Goal: Transaction & Acquisition: Download file/media

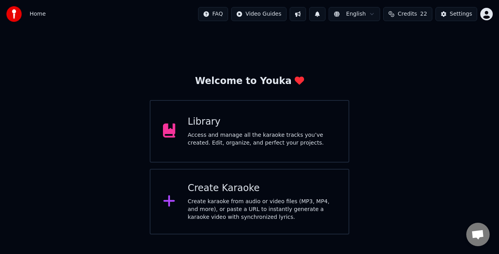
click at [275, 129] on div "Library Access and manage all the karaoke tracks you’ve created. Edit, organize…" at bounding box center [262, 130] width 149 height 31
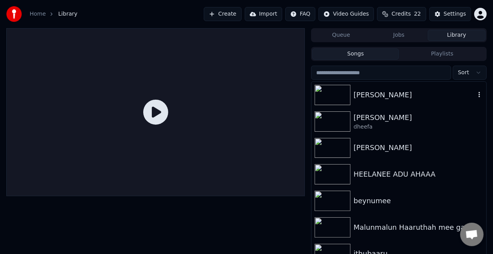
click at [376, 90] on div "[PERSON_NAME]" at bounding box center [414, 94] width 122 height 11
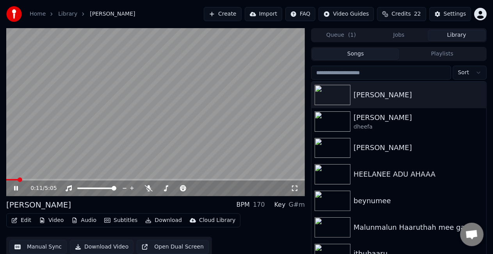
click at [282, 228] on div "Edit Video Audio Subtitles Download Cloud Library Manual Sync Download Video Op…" at bounding box center [155, 235] width 298 height 44
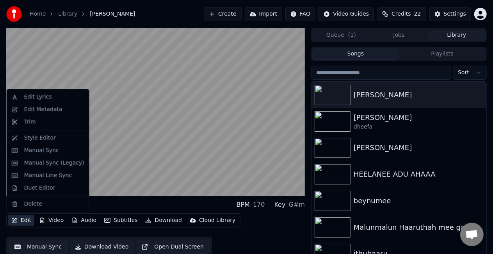
click at [27, 222] on button "Edit" at bounding box center [21, 220] width 26 height 11
click at [43, 186] on div "Duet Editor" at bounding box center [39, 188] width 31 height 8
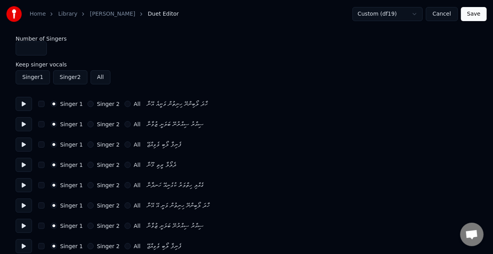
click at [20, 101] on button at bounding box center [24, 104] width 16 height 14
type input "*"
click at [40, 46] on input "*" at bounding box center [31, 48] width 31 height 14
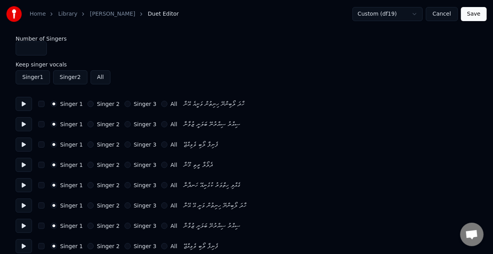
click at [87, 142] on button "Singer 2" at bounding box center [90, 144] width 6 height 6
click at [88, 165] on button "Singer 2" at bounding box center [90, 164] width 6 height 6
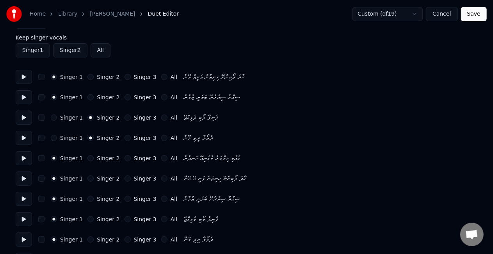
scroll to position [39, 0]
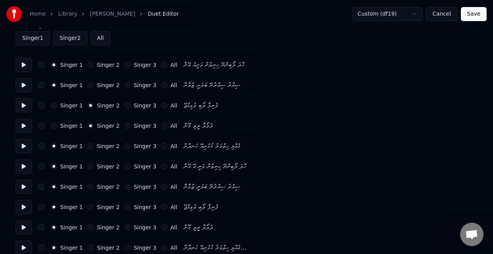
click at [87, 147] on button "Singer 2" at bounding box center [90, 146] width 6 height 6
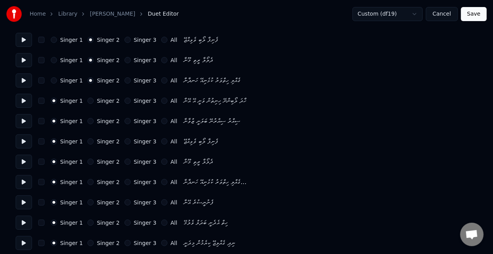
scroll to position [117, 0]
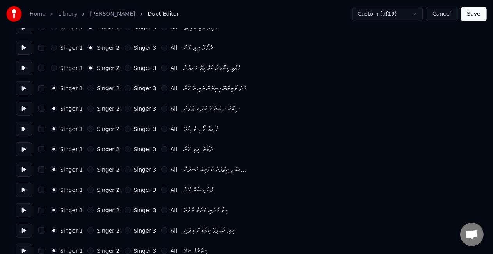
click at [83, 129] on div "Singer 1 Singer 2 Singer 3 All" at bounding box center [114, 129] width 126 height 6
click at [88, 126] on button "Singer 2" at bounding box center [90, 129] width 6 height 6
click at [87, 148] on button "Singer 2" at bounding box center [90, 149] width 6 height 6
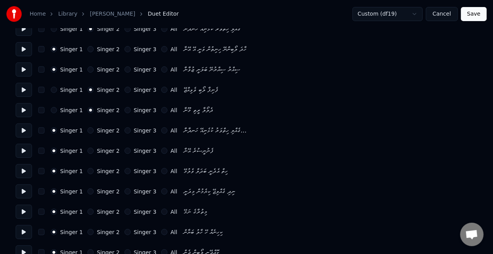
click at [87, 130] on button "Singer 2" at bounding box center [90, 130] width 6 height 6
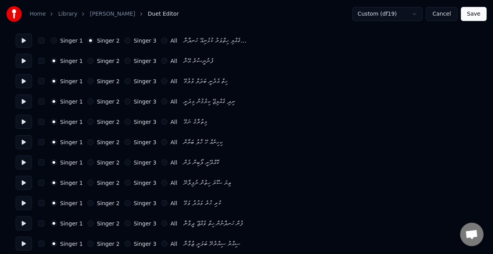
scroll to position [234, 0]
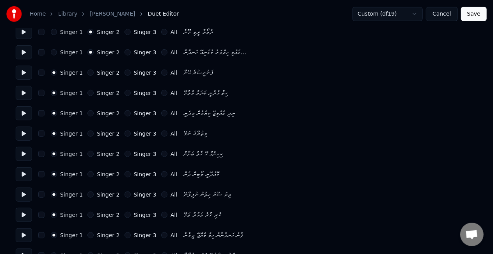
click at [87, 74] on div "Singer 2" at bounding box center [103, 72] width 32 height 6
click at [89, 75] on button "Singer 2" at bounding box center [90, 72] width 6 height 6
click at [87, 92] on button "Singer 2" at bounding box center [90, 93] width 6 height 6
click at [87, 111] on button "Singer 2" at bounding box center [90, 113] width 6 height 6
click at [87, 134] on button "Singer 2" at bounding box center [90, 133] width 6 height 6
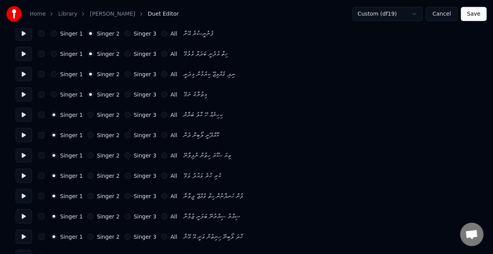
scroll to position [312, 0]
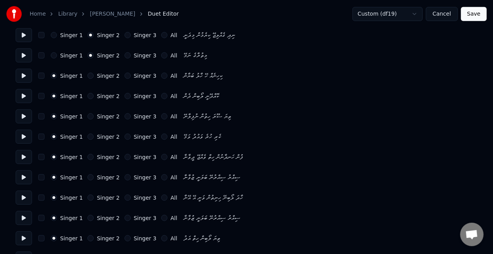
click at [124, 198] on button "Singer 3" at bounding box center [127, 197] width 6 height 6
click at [124, 218] on button "Singer 3" at bounding box center [127, 218] width 6 height 6
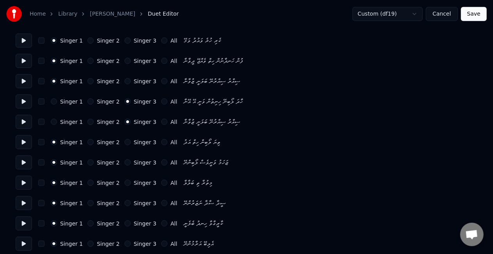
scroll to position [385, 0]
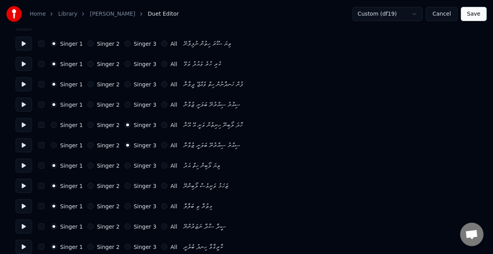
click at [175, 191] on div "Singer 1 Singer 2 Singer 3 All ޒަހަމު ވަނީވެސް ލޯބިންނޭ" at bounding box center [246, 186] width 461 height 14
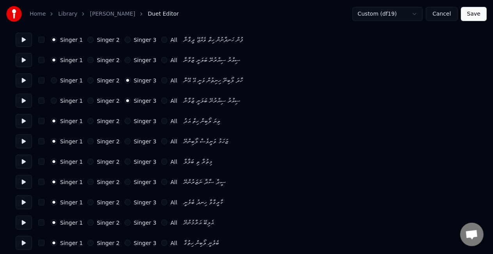
scroll to position [424, 0]
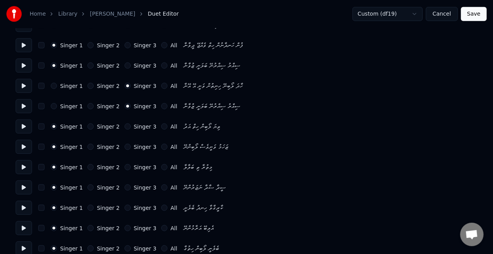
click at [88, 205] on button "Singer 2" at bounding box center [90, 207] width 6 height 6
click at [89, 226] on button "Singer 2" at bounding box center [90, 228] width 6 height 6
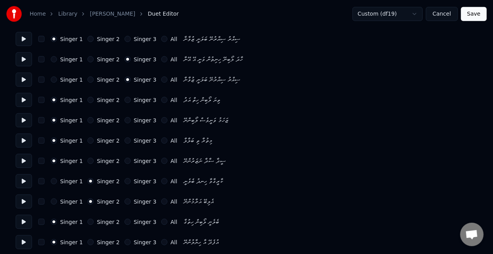
scroll to position [463, 0]
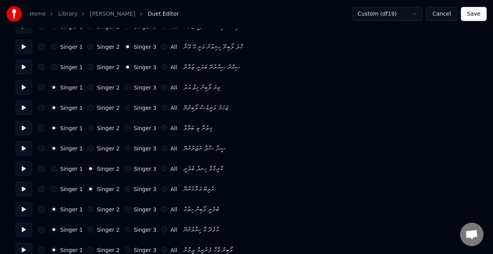
click at [87, 207] on div "Singer 2" at bounding box center [103, 209] width 32 height 6
click at [88, 211] on button "Singer 2" at bounding box center [90, 209] width 6 height 6
click at [87, 231] on button "Singer 2" at bounding box center [90, 229] width 6 height 6
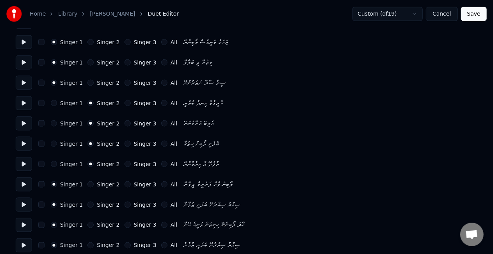
scroll to position [541, 0]
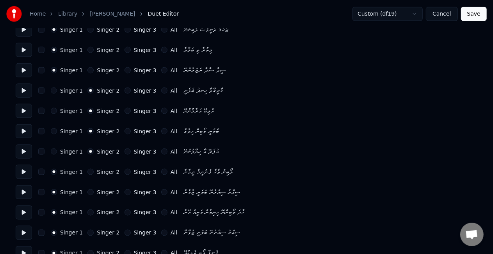
drag, startPoint x: 107, startPoint y: 206, endPoint x: 133, endPoint y: 213, distance: 26.3
click at [133, 213] on div "Singer 1 Singer 2 Singer 3 All ހާދަ ލޯބިންނޭ ހިނިތުން ވަނީއެ އޭނާ" at bounding box center [246, 212] width 461 height 14
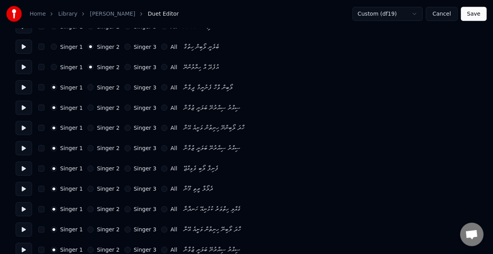
scroll to position [619, 0]
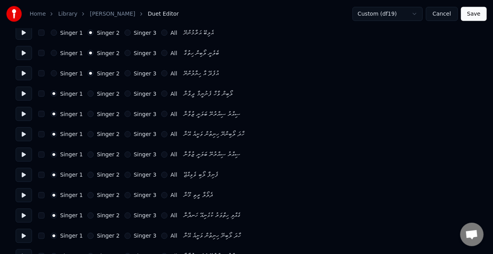
click at [87, 133] on button "Singer 2" at bounding box center [90, 134] width 6 height 6
click at [87, 153] on button "Singer 2" at bounding box center [90, 154] width 6 height 6
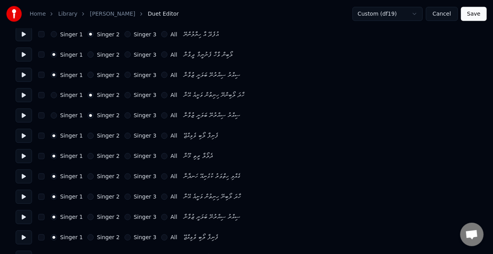
click at [87, 176] on button "Singer 2" at bounding box center [90, 176] width 6 height 6
click at [55, 177] on button "Singer 1" at bounding box center [54, 176] width 6 height 6
click at [124, 195] on button "Singer 3" at bounding box center [127, 196] width 6 height 6
click at [121, 220] on div "Singer 1 Singer 2 Singer 3 All ސިއްރު ސިއްރުނޭ ބަލަނީ ޒުވާނާ" at bounding box center [246, 217] width 461 height 14
click at [124, 217] on button "Singer 3" at bounding box center [127, 217] width 6 height 6
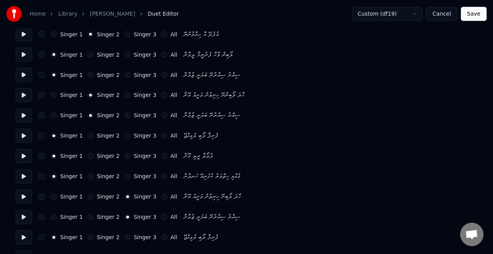
click at [124, 236] on button "Singer 3" at bounding box center [127, 237] width 6 height 6
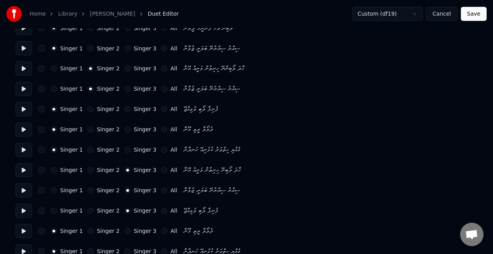
scroll to position [697, 0]
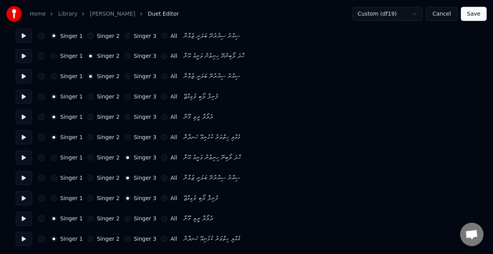
click at [124, 218] on button "Singer 3" at bounding box center [127, 218] width 6 height 6
click at [124, 240] on button "Singer 3" at bounding box center [127, 239] width 6 height 6
click at [471, 15] on button "Save" at bounding box center [474, 14] width 26 height 14
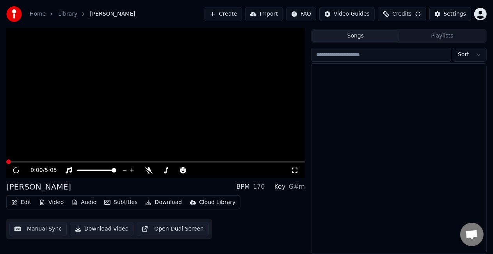
scroll to position [18, 0]
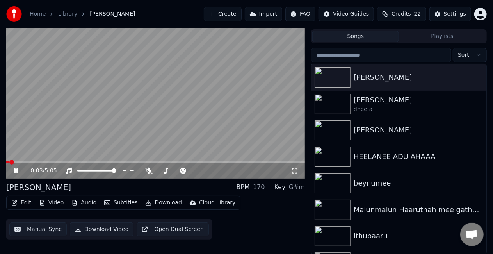
click at [295, 169] on icon at bounding box center [295, 170] width 8 height 6
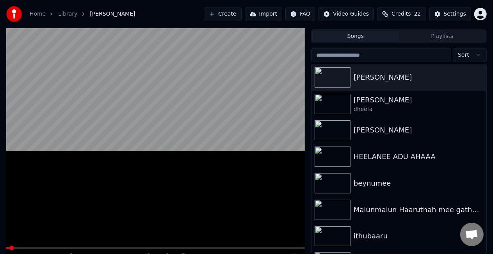
scroll to position [11, 0]
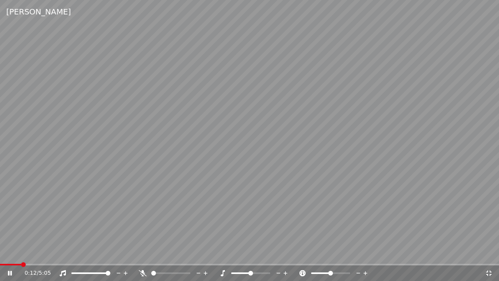
click at [483, 253] on div "0:12 / 5:05" at bounding box center [255, 273] width 461 height 8
click at [105, 253] on div at bounding box center [98, 273] width 63 height 8
click at [484, 253] on div "0:21 / 5:05" at bounding box center [255, 273] width 461 height 8
click at [486, 253] on icon at bounding box center [489, 273] width 8 height 6
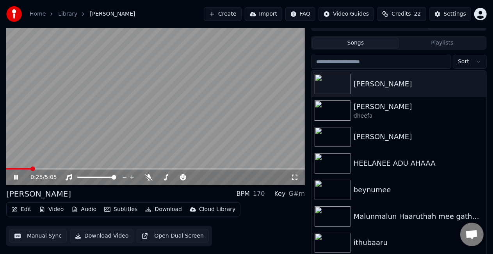
click at [12, 178] on icon at bounding box center [21, 177] width 18 height 6
click at [172, 179] on div "0:25 / 5:05" at bounding box center [160, 177] width 260 height 8
click at [16, 176] on icon at bounding box center [16, 176] width 5 height 5
click at [37, 232] on button "Manual Sync" at bounding box center [37, 236] width 57 height 14
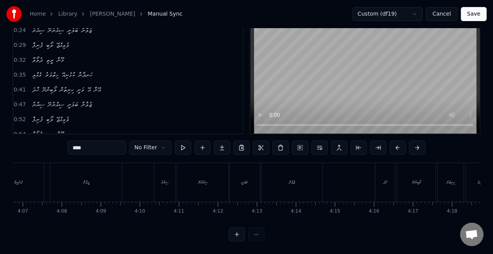
scroll to position [0, 9427]
click at [146, 172] on div "ލޯބިން" at bounding box center [134, 182] width 28 height 39
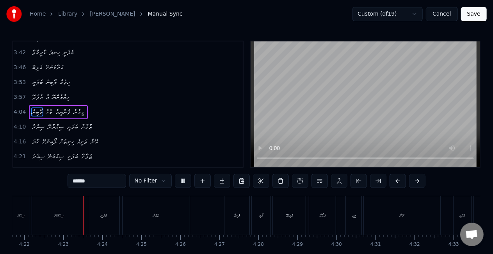
scroll to position [0, 10216]
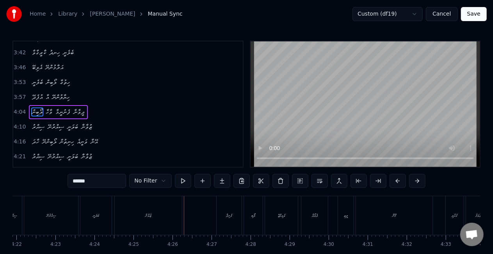
click at [148, 214] on div "ޒުވާނާ" at bounding box center [148, 215] width 6 height 6
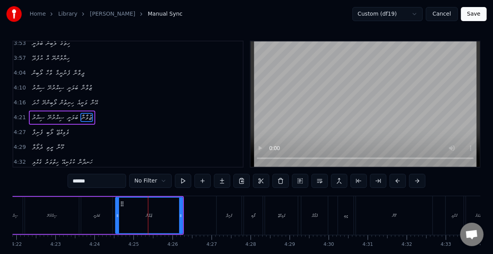
scroll to position [425, 0]
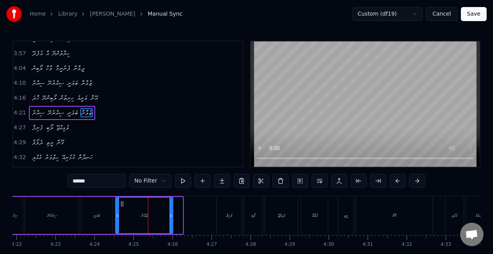
drag, startPoint x: 181, startPoint y: 215, endPoint x: 169, endPoint y: 213, distance: 12.1
click at [169, 213] on icon at bounding box center [170, 215] width 3 height 6
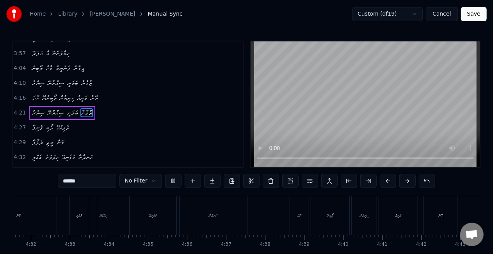
scroll to position [0, 10610]
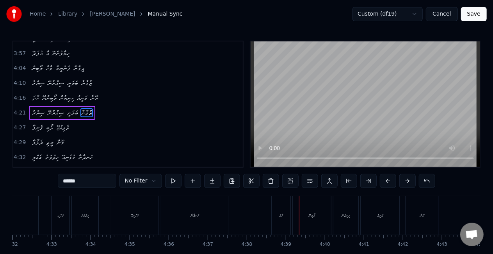
click at [274, 213] on div "ހާދަ" at bounding box center [280, 215] width 19 height 39
type input "****"
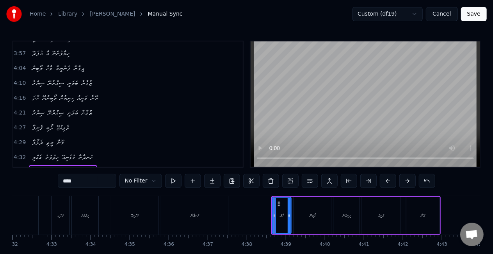
scroll to position [483, 0]
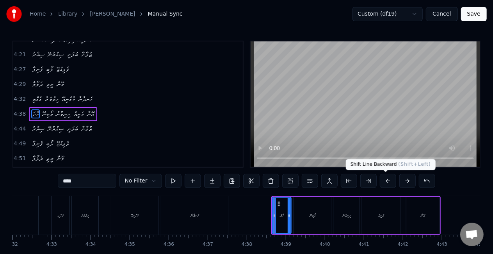
click at [387, 179] on button at bounding box center [388, 181] width 16 height 14
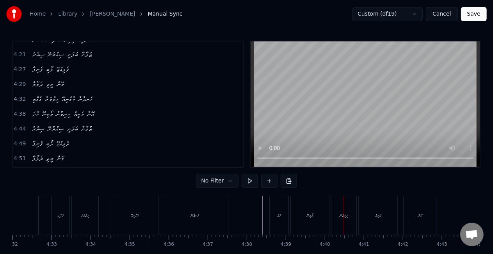
click at [301, 208] on div "ލޯބިނޭ" at bounding box center [310, 215] width 38 height 39
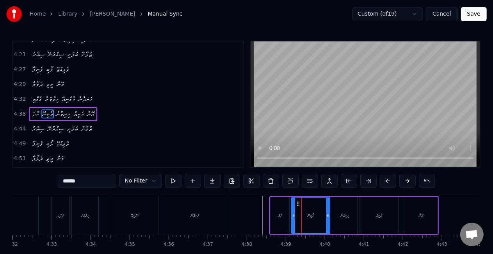
click at [69, 181] on input "******" at bounding box center [87, 181] width 59 height 14
click at [71, 180] on input "*******" at bounding box center [87, 181] width 59 height 14
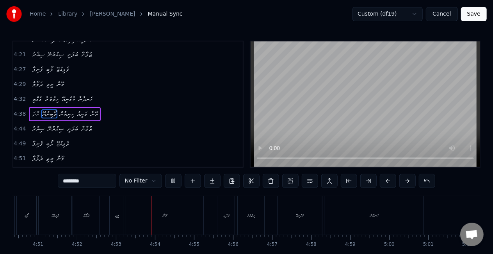
scroll to position [0, 11403]
click at [299, 227] on div "ހަނދާނާ" at bounding box center [297, 215] width 98 height 39
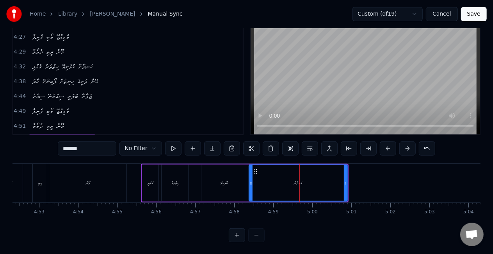
scroll to position [486, 0]
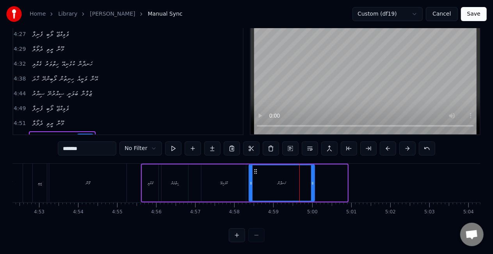
drag, startPoint x: 346, startPoint y: 184, endPoint x: 313, endPoint y: 183, distance: 32.8
click at [313, 183] on icon at bounding box center [312, 183] width 3 height 6
click at [264, 179] on div "ހަނދާނާ" at bounding box center [281, 182] width 65 height 35
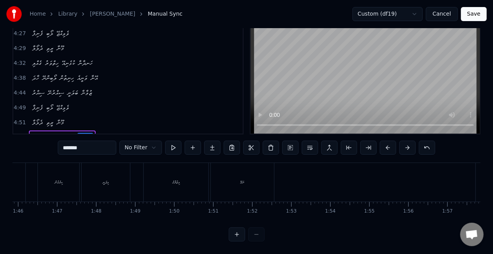
scroll to position [0, 4395]
click at [214, 179] on div "ކިހިނެއް" at bounding box center [233, 182] width 47 height 39
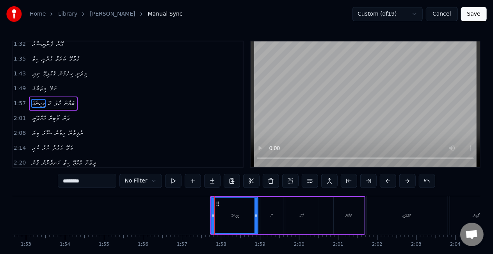
scroll to position [148, 0]
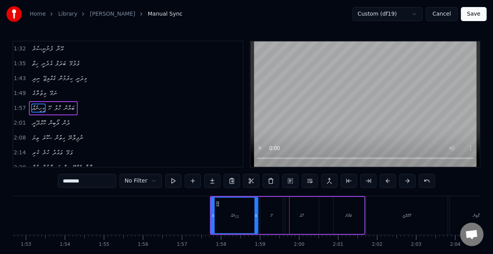
click at [275, 218] on div "ހޭ" at bounding box center [271, 215] width 23 height 37
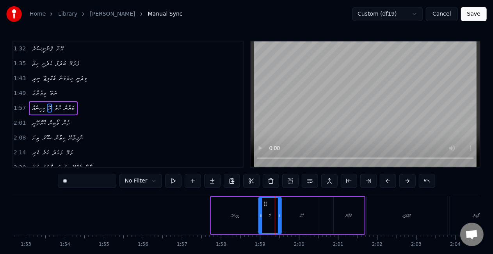
click at [265, 203] on icon at bounding box center [265, 203] width 6 height 6
click at [407, 222] on div "ކޮއްދޭނީ" at bounding box center [406, 215] width 81 height 39
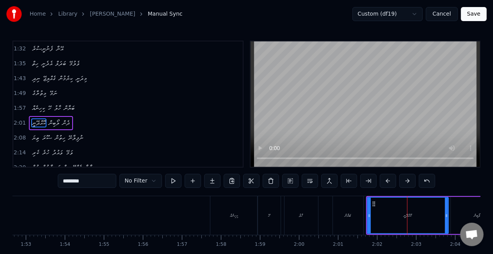
scroll to position [163, 0]
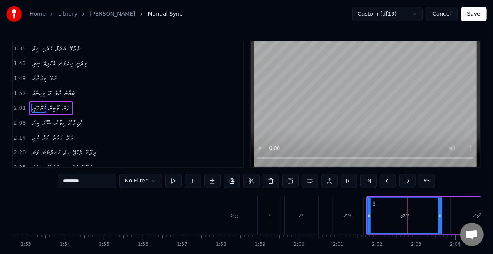
drag, startPoint x: 446, startPoint y: 216, endPoint x: 438, endPoint y: 216, distance: 7.8
click at [438, 216] on icon at bounding box center [439, 215] width 3 height 6
click at [383, 215] on div "ކޮއްދޭނީ" at bounding box center [403, 214] width 73 height 35
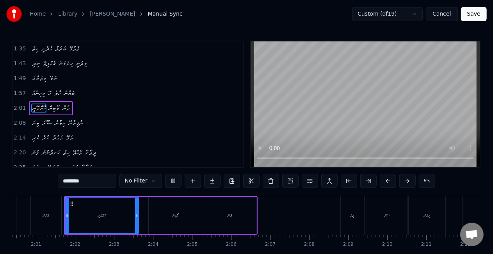
scroll to position [0, 4784]
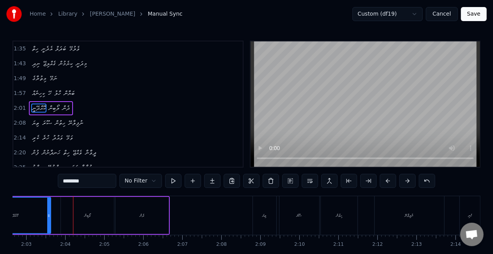
drag, startPoint x: 38, startPoint y: 218, endPoint x: 42, endPoint y: 216, distance: 4.4
click at [39, 217] on div "ކޮއްދޭނީ" at bounding box center [14, 214] width 73 height 35
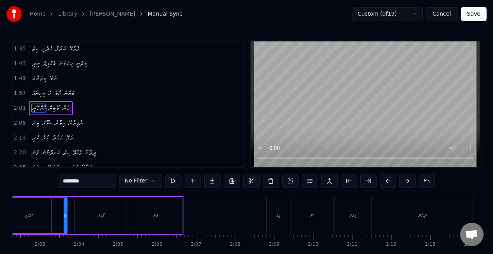
click at [64, 218] on icon at bounding box center [65, 215] width 3 height 6
drag, startPoint x: 50, startPoint y: 214, endPoint x: 118, endPoint y: 171, distance: 80.8
click at [50, 214] on div "ކޮއްދޭނީ" at bounding box center [28, 214] width 75 height 35
click at [117, 216] on div "ލޯބިން" at bounding box center [103, 215] width 53 height 37
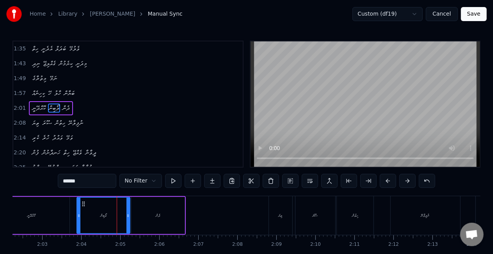
click at [88, 202] on div "ލޯބިން" at bounding box center [103, 214] width 52 height 35
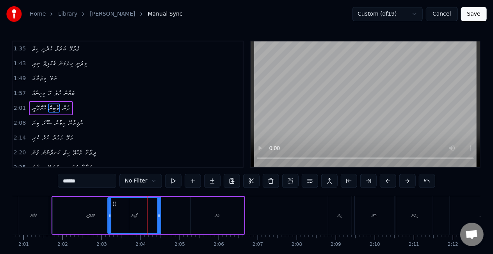
scroll to position [0, 4706]
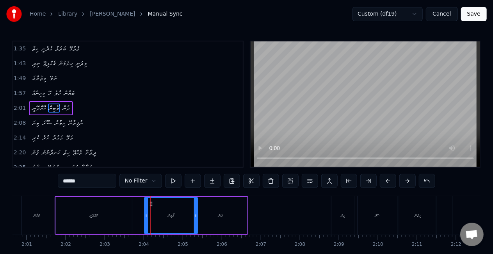
drag, startPoint x: 85, startPoint y: 203, endPoint x: 153, endPoint y: 197, distance: 67.7
click at [153, 197] on div "ލޯބިން" at bounding box center [171, 214] width 52 height 35
click at [173, 176] on button at bounding box center [173, 181] width 16 height 14
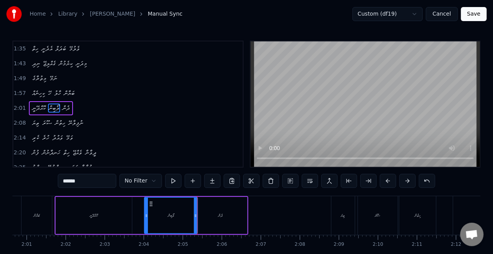
click at [225, 218] on div "ދެން" at bounding box center [220, 215] width 53 height 37
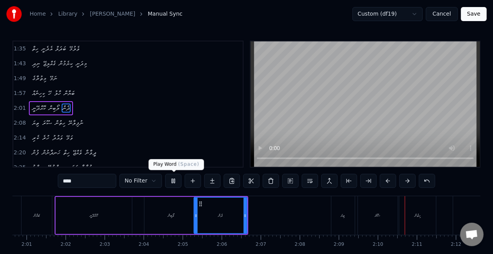
click at [177, 181] on button at bounding box center [173, 181] width 16 height 14
click at [336, 220] on div "ތިޔަ" at bounding box center [342, 215] width 23 height 39
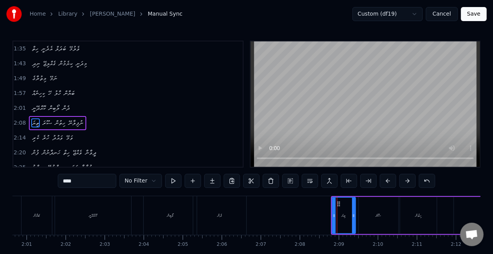
type input "****"
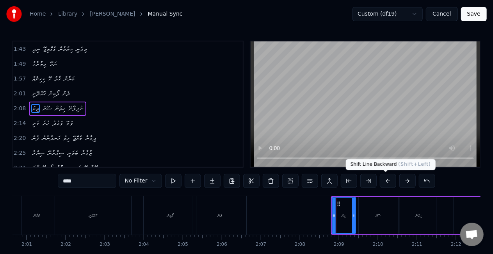
click at [380, 177] on button at bounding box center [388, 181] width 16 height 14
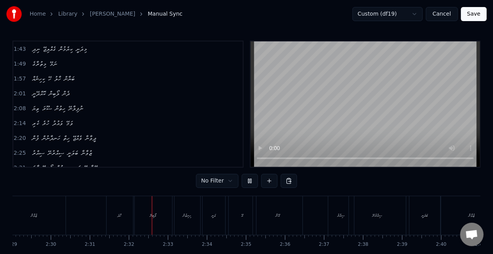
scroll to position [0, 5890]
click at [71, 213] on div "ލޯބިނޭ" at bounding box center [76, 215] width 37 height 39
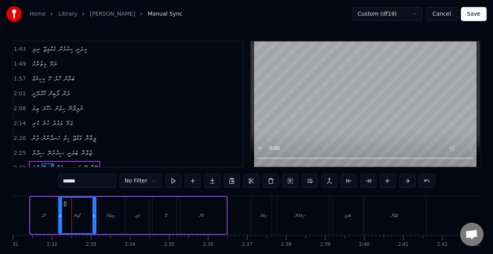
scroll to position [236, 0]
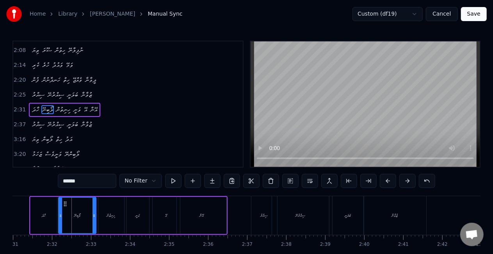
click at [73, 180] on input "******" at bounding box center [87, 181] width 59 height 14
click at [71, 180] on input "******" at bounding box center [87, 181] width 59 height 14
click at [82, 184] on input "******" at bounding box center [87, 181] width 59 height 14
click at [69, 182] on input "******" at bounding box center [87, 181] width 59 height 14
click at [71, 180] on input "*******" at bounding box center [87, 181] width 59 height 14
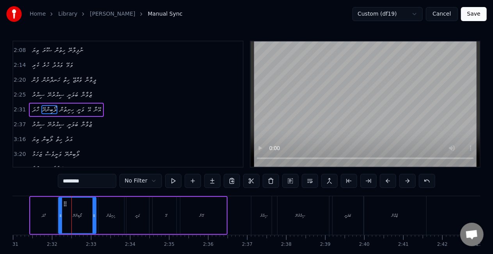
type input "********"
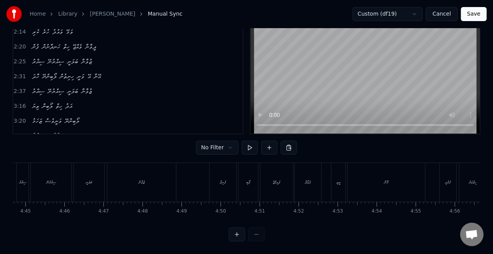
scroll to position [0, 11430]
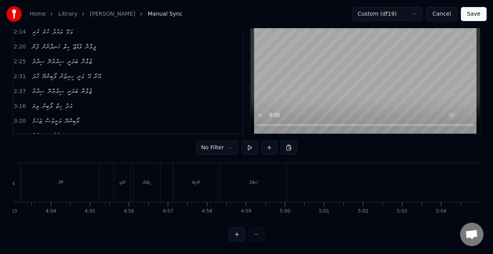
click at [477, 15] on button "Save" at bounding box center [474, 14] width 26 height 14
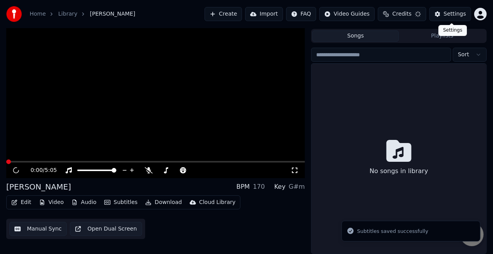
scroll to position [18, 0]
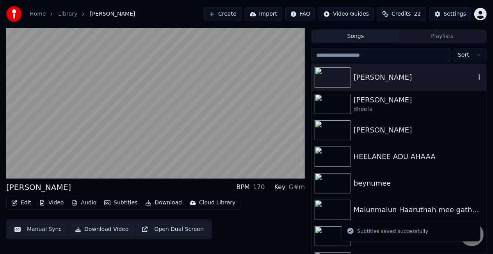
click at [385, 81] on div "[PERSON_NAME]" at bounding box center [414, 77] width 122 height 11
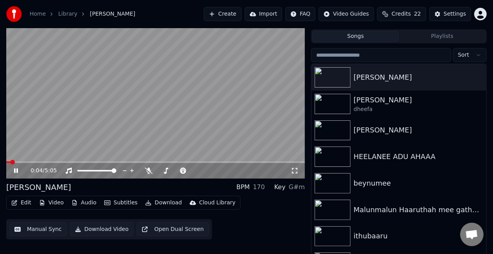
click at [66, 140] on video at bounding box center [155, 95] width 298 height 168
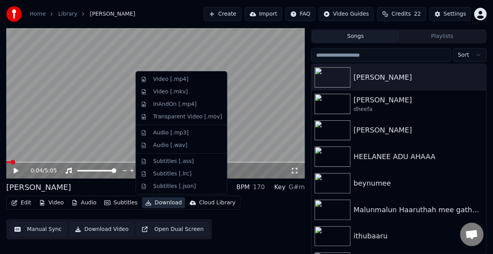
click at [161, 202] on button "Download" at bounding box center [163, 202] width 43 height 11
click at [165, 78] on div "Video [.mp4]" at bounding box center [170, 79] width 35 height 8
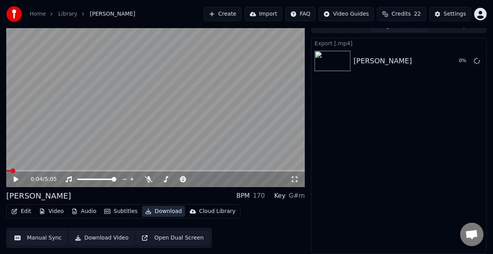
scroll to position [9, 0]
